Goal: Task Accomplishment & Management: Complete application form

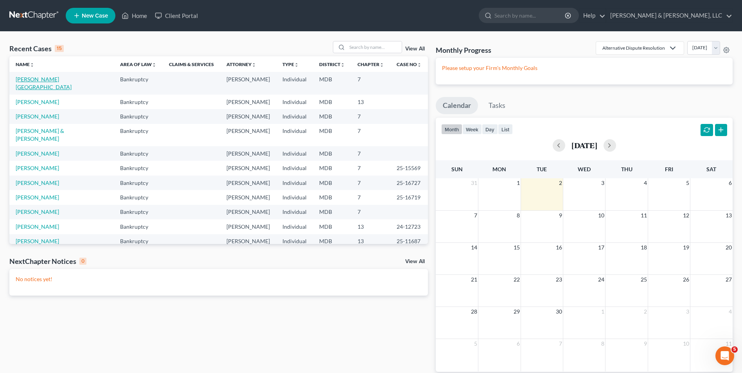
click at [32, 79] on link "[PERSON_NAME][GEOGRAPHIC_DATA]" at bounding box center [44, 83] width 56 height 14
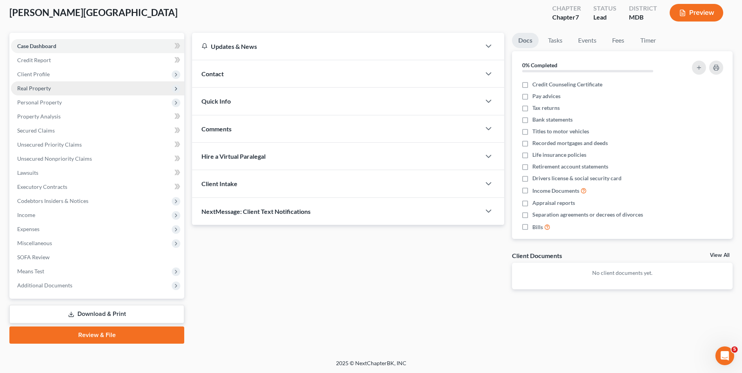
scroll to position [43, 0]
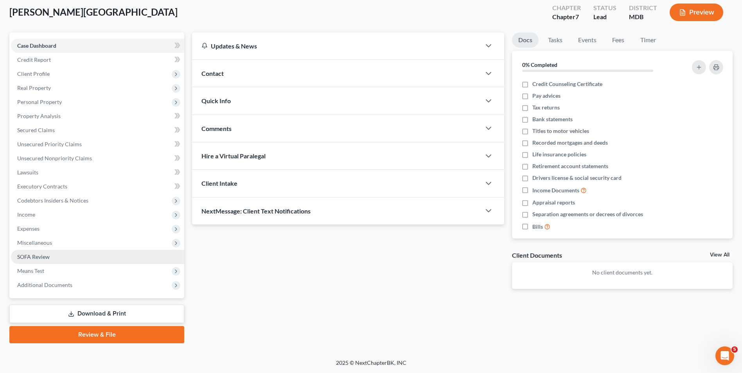
click at [82, 259] on link "SOFA Review" at bounding box center [97, 257] width 173 height 14
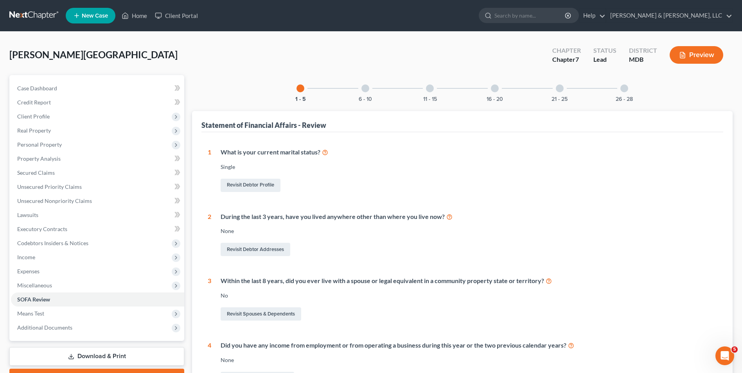
click at [365, 88] on div at bounding box center [365, 88] width 8 height 8
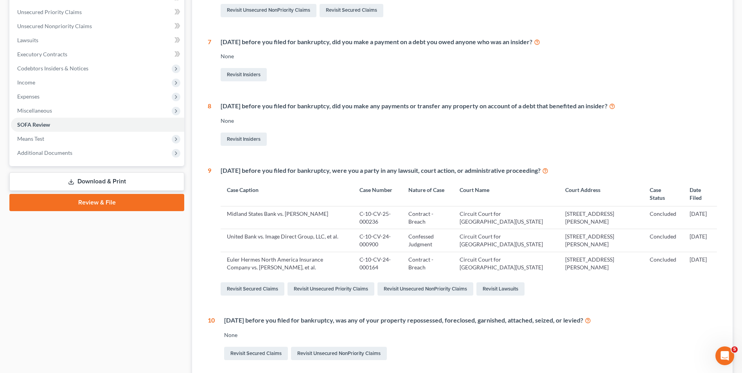
scroll to position [51, 0]
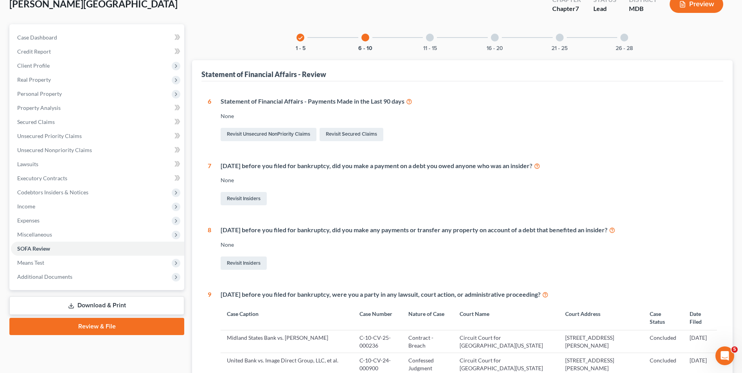
click at [427, 40] on div at bounding box center [430, 38] width 8 height 8
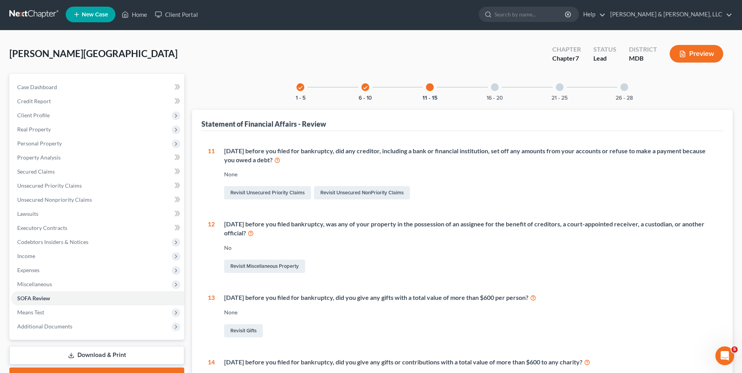
scroll to position [0, 0]
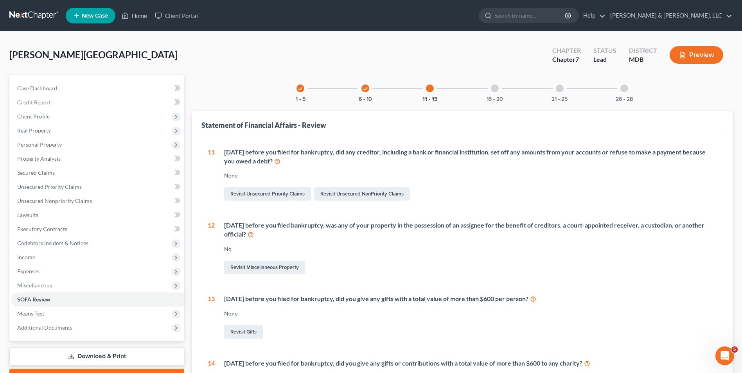
click at [496, 88] on div at bounding box center [495, 88] width 8 height 8
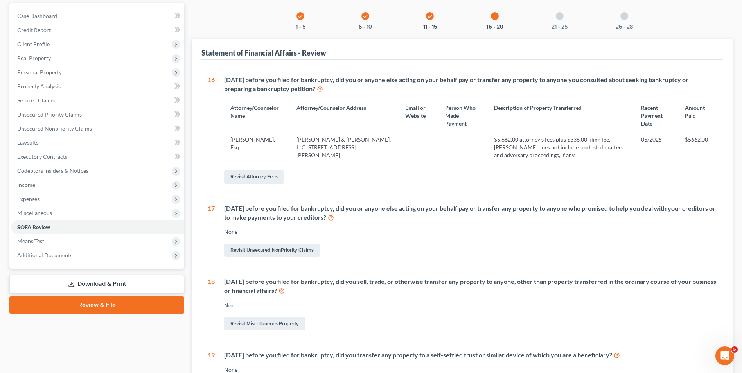
scroll to position [78, 0]
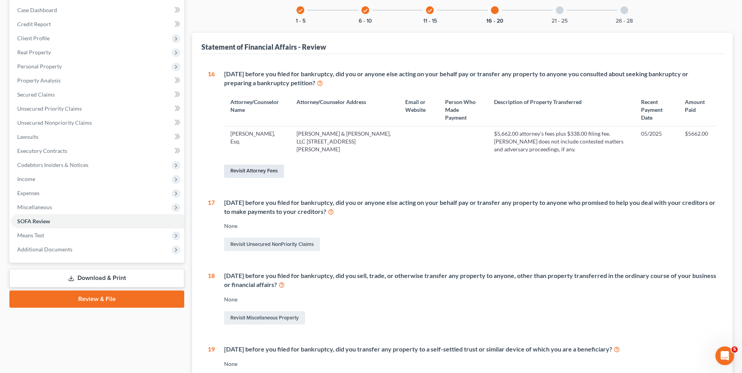
click at [249, 173] on link "Revisit Attorney Fees" at bounding box center [254, 171] width 60 height 13
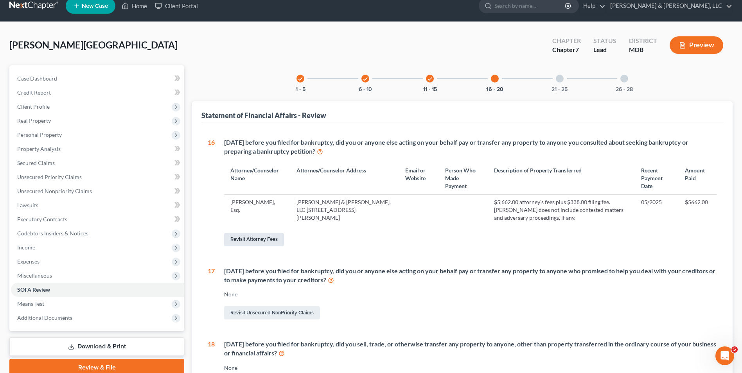
select select "1"
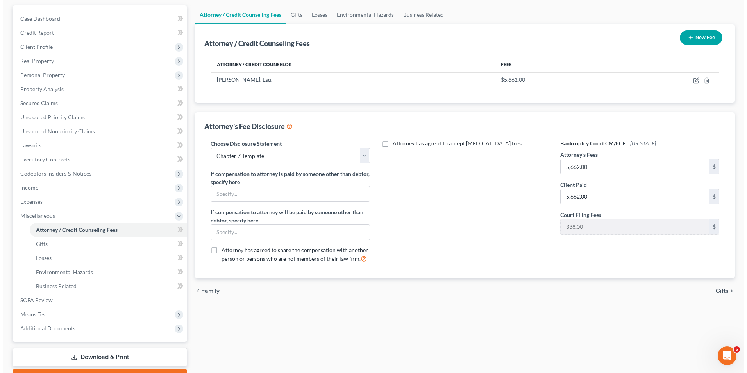
scroll to position [0, 0]
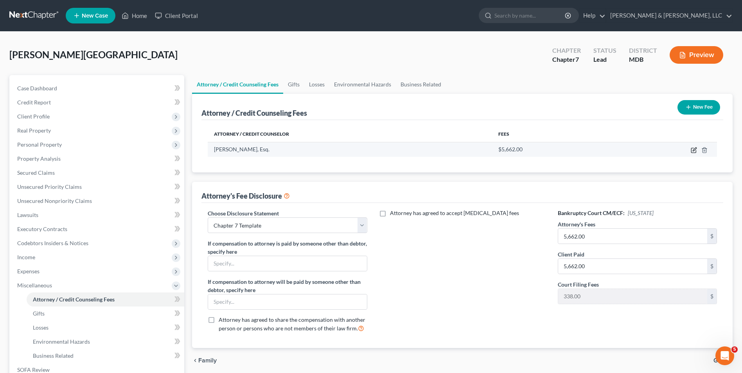
click at [692, 149] on icon "button" at bounding box center [693, 150] width 6 height 6
select select "21"
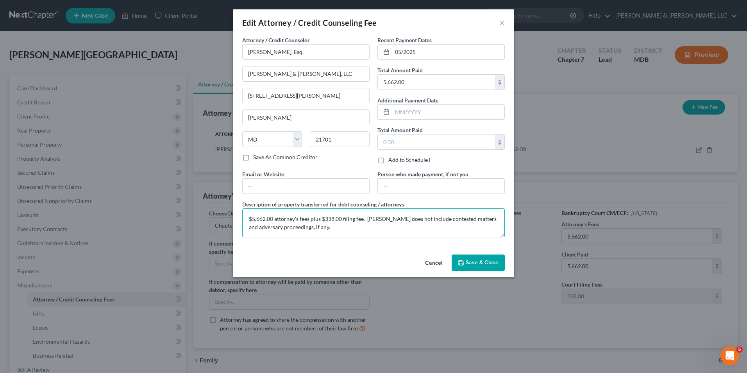
click at [318, 224] on textarea "$5,662.00 attorney's fees plus $338.00 filing fee. [PERSON_NAME] does not inclu…" at bounding box center [373, 222] width 263 height 29
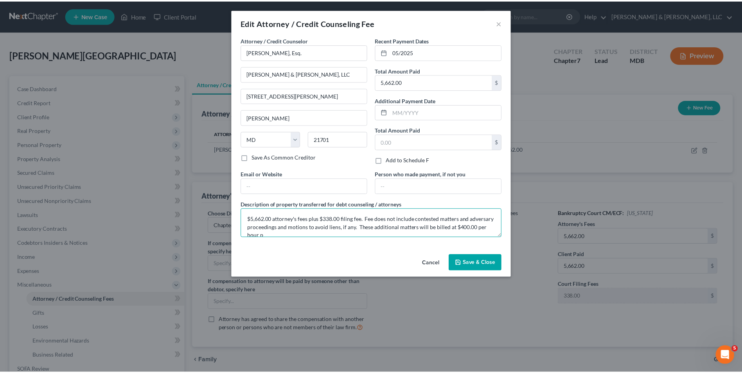
scroll to position [2, 0]
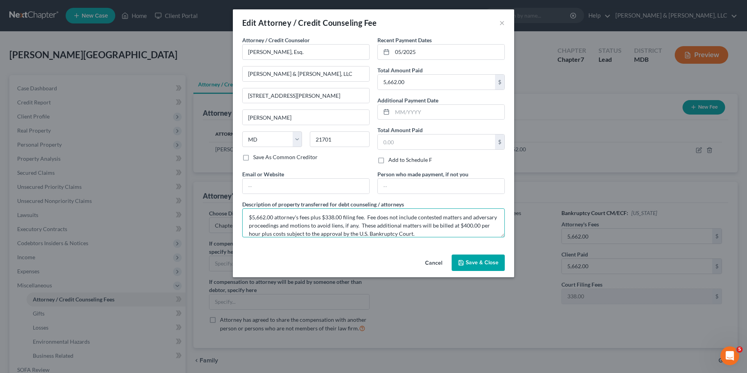
type textarea "$5,662.00 attorney's fees plus $338.00 filing fee. Fee does not include contest…"
click at [466, 258] on button "Save & Close" at bounding box center [478, 263] width 53 height 16
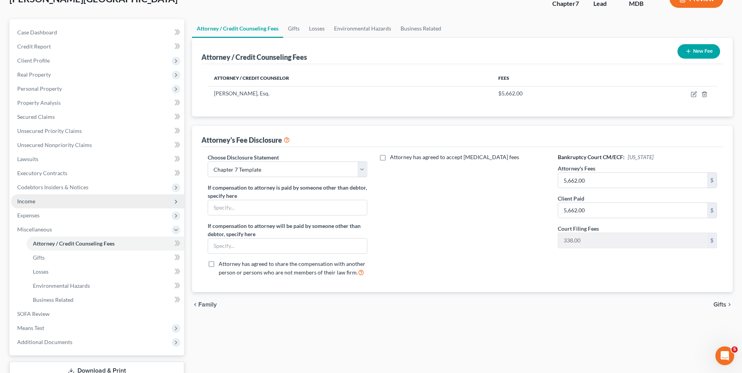
scroll to position [113, 0]
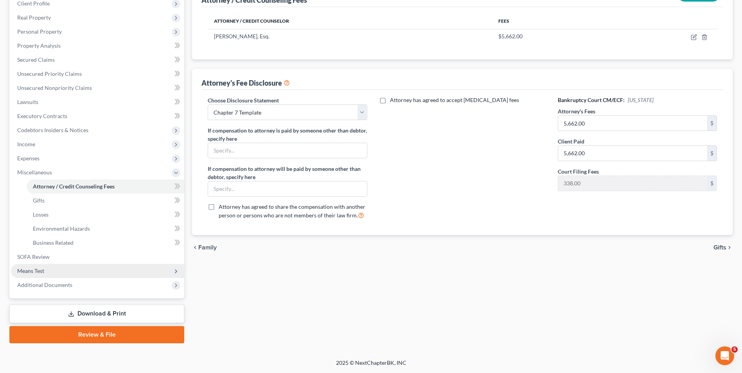
drag, startPoint x: 90, startPoint y: 309, endPoint x: 162, endPoint y: 270, distance: 82.4
click at [89, 309] on link "Download & Print" at bounding box center [96, 314] width 175 height 18
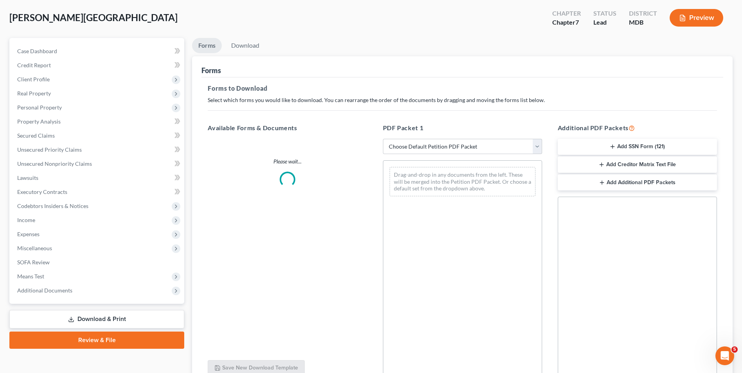
scroll to position [78, 0]
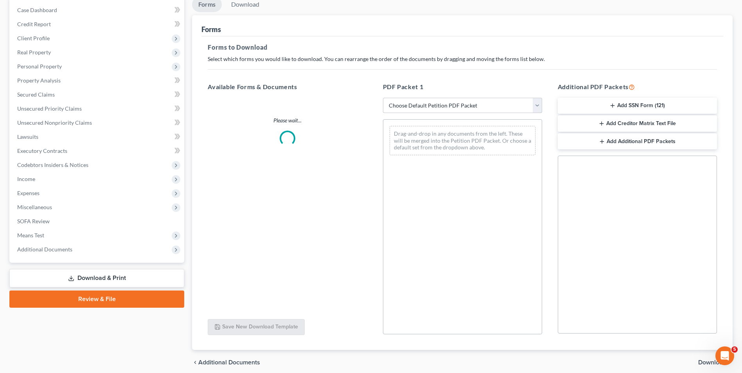
click at [536, 104] on select "Choose Default Petition PDF Packet Complete Bankruptcy Petition (all forms and …" at bounding box center [462, 106] width 159 height 16
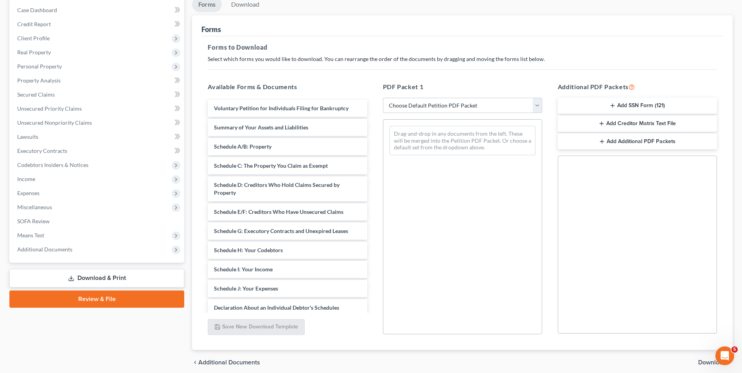
select select "0"
click at [383, 98] on select "Choose Default Petition PDF Packet Complete Bankruptcy Petition (all forms and …" at bounding box center [462, 106] width 159 height 16
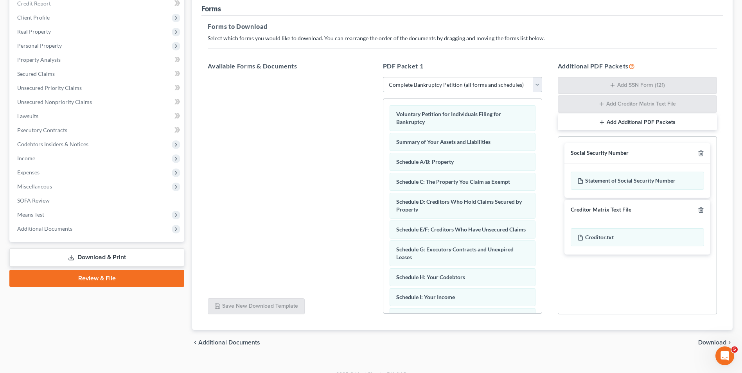
scroll to position [111, 0]
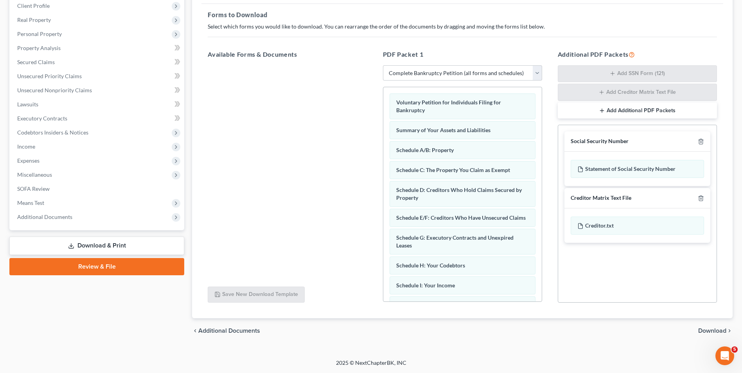
click at [715, 329] on span "Download" at bounding box center [712, 331] width 28 height 6
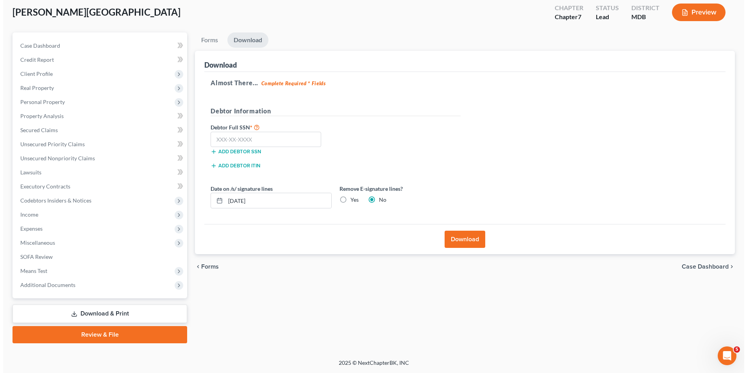
scroll to position [43, 0]
drag, startPoint x: 287, startPoint y: 141, endPoint x: 319, endPoint y: 137, distance: 31.9
click at [288, 140] on input "text" at bounding box center [263, 140] width 111 height 16
type input "509-25-8258"
drag, startPoint x: 340, startPoint y: 200, endPoint x: 333, endPoint y: 200, distance: 6.6
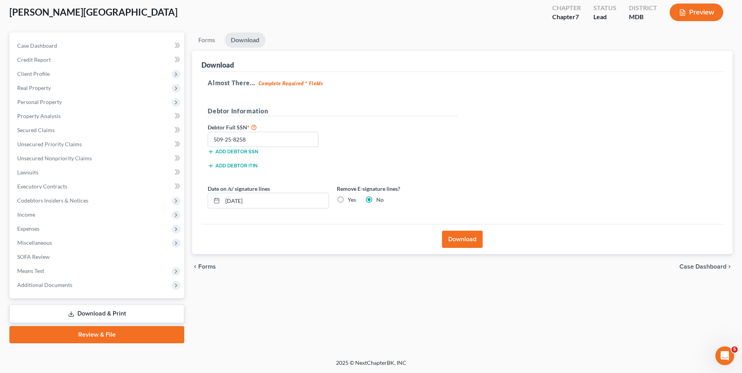
click at [348, 200] on label "Yes" at bounding box center [352, 200] width 8 height 8
click at [351, 200] on input "Yes" at bounding box center [353, 198] width 5 height 5
radio input "true"
radio input "false"
drag, startPoint x: 226, startPoint y: 201, endPoint x: 295, endPoint y: 196, distance: 69.4
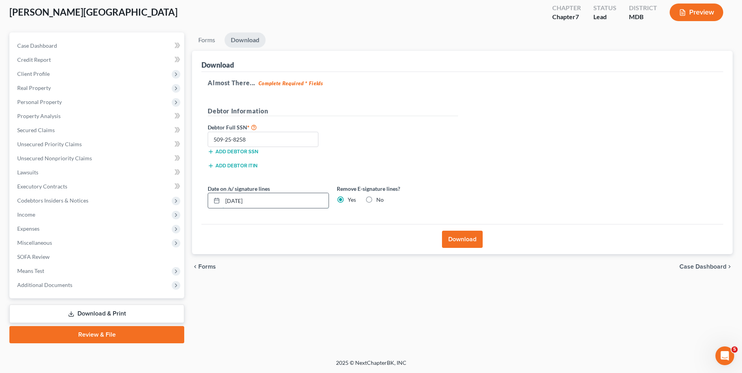
click at [295, 196] on input "[DATE]" at bounding box center [275, 200] width 106 height 15
drag, startPoint x: 450, startPoint y: 235, endPoint x: 419, endPoint y: 207, distance: 42.1
click at [449, 235] on button "Download" at bounding box center [462, 239] width 41 height 17
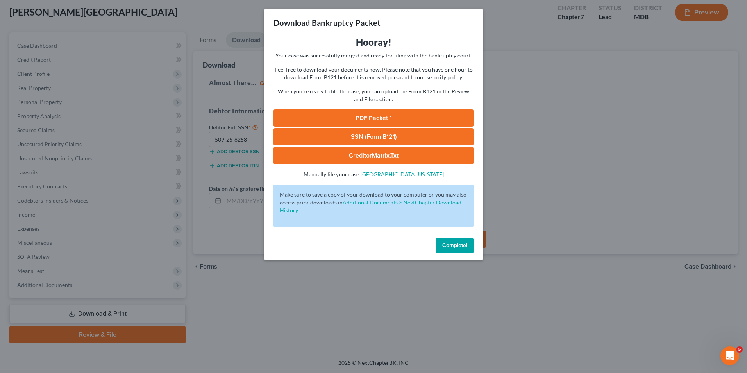
click at [393, 120] on link "PDF Packet 1" at bounding box center [374, 117] width 200 height 17
click at [382, 136] on link "SSN (Form B121)" at bounding box center [374, 136] width 200 height 17
click at [376, 151] on link "CreditorMatrix.txt" at bounding box center [374, 155] width 200 height 17
click at [398, 118] on link "PDF Packet 1" at bounding box center [374, 117] width 200 height 17
click at [350, 151] on link "CreditorMatrix.txt" at bounding box center [374, 155] width 200 height 17
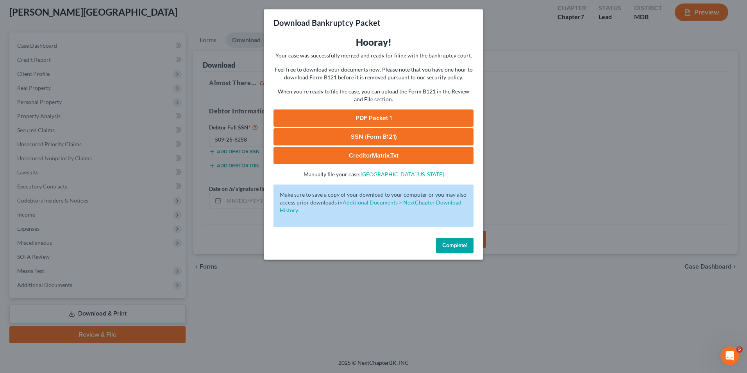
click at [391, 156] on link "CreditorMatrix.txt" at bounding box center [374, 155] width 200 height 17
